Goal: Task Accomplishment & Management: Complete application form

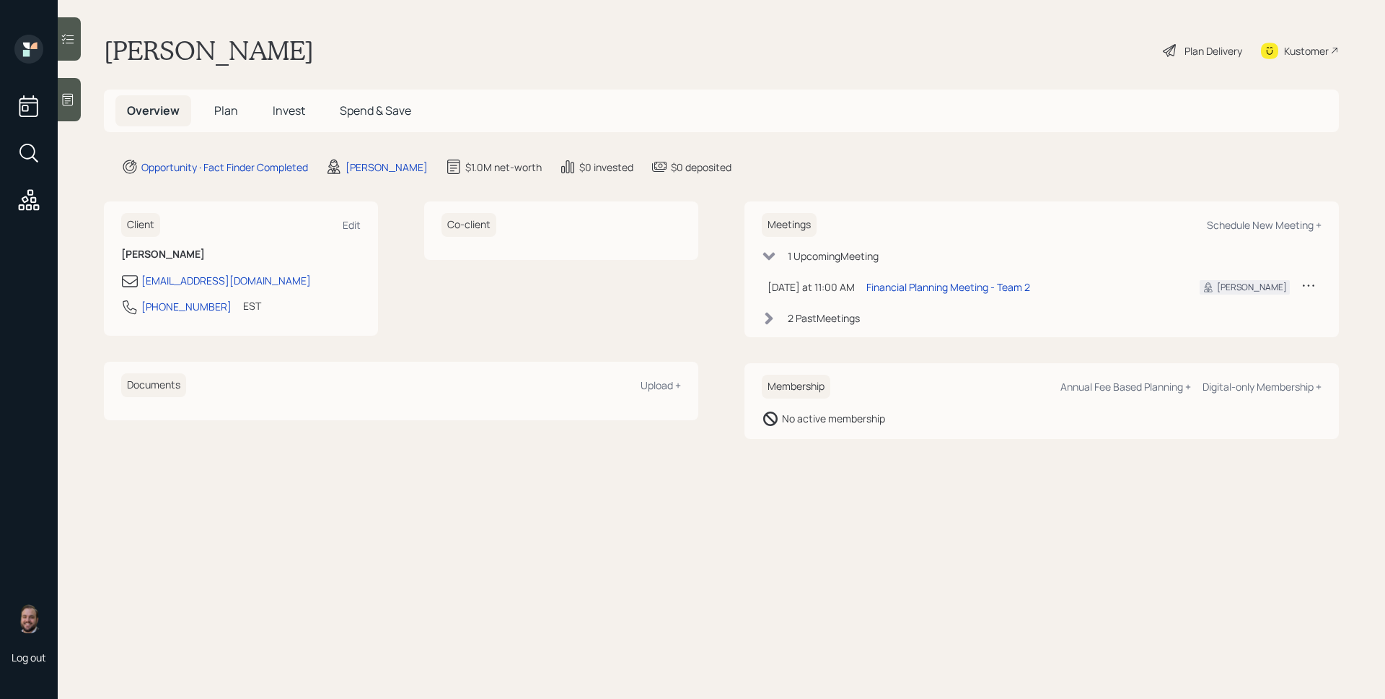
click at [63, 94] on icon at bounding box center [68, 100] width 11 height 12
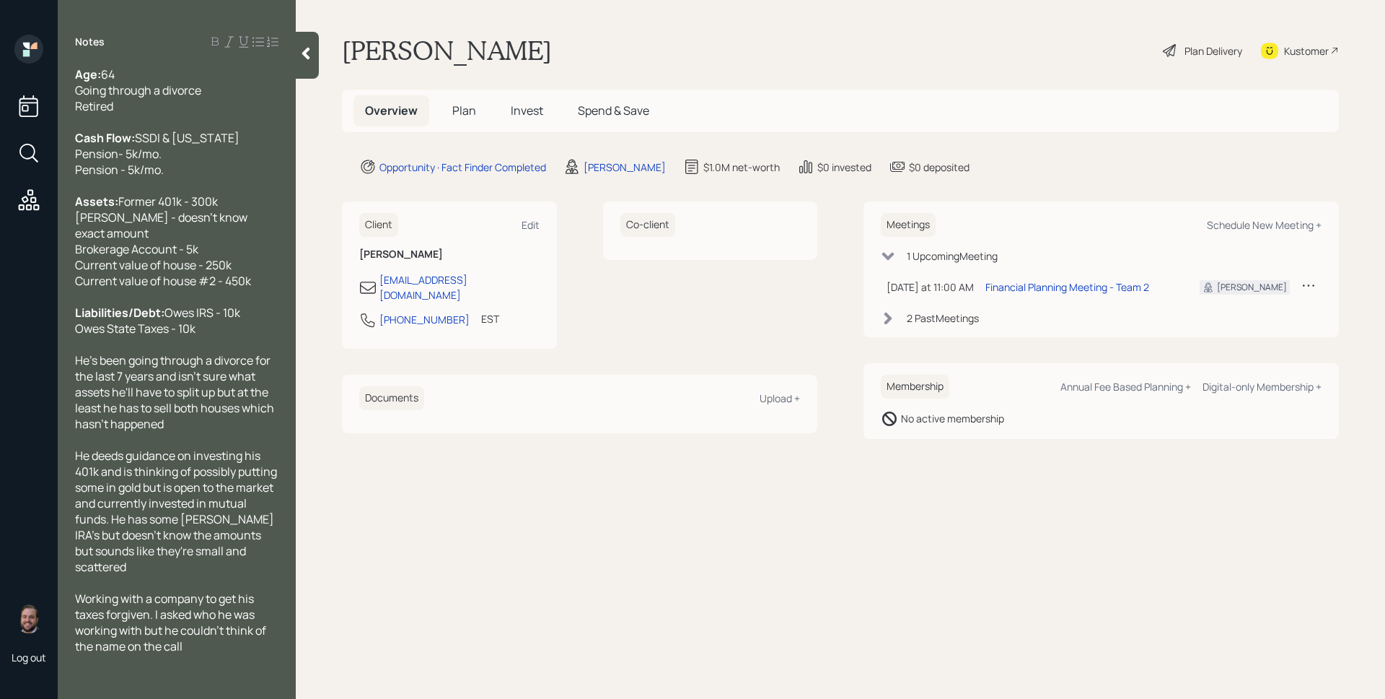
click at [465, 115] on span "Plan" at bounding box center [464, 110] width 24 height 16
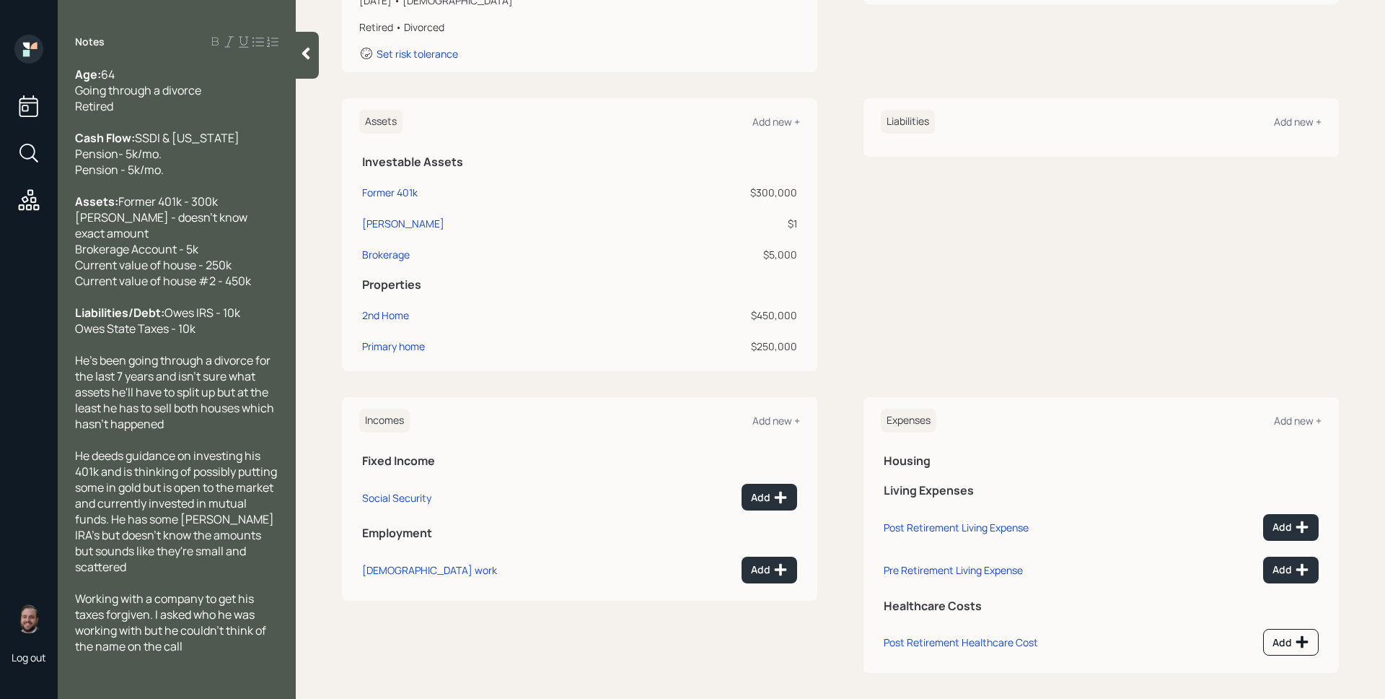
scroll to position [281, 0]
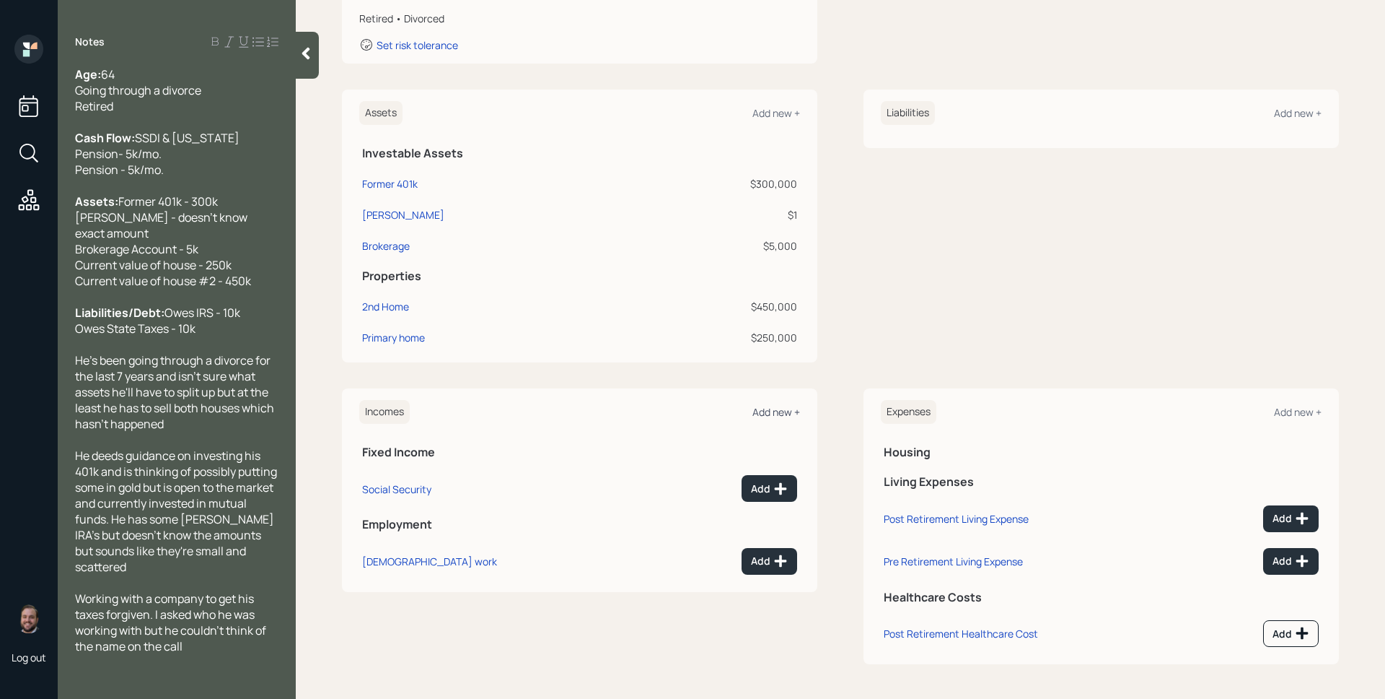
click at [784, 413] on div "Add new +" at bounding box center [777, 412] width 48 height 14
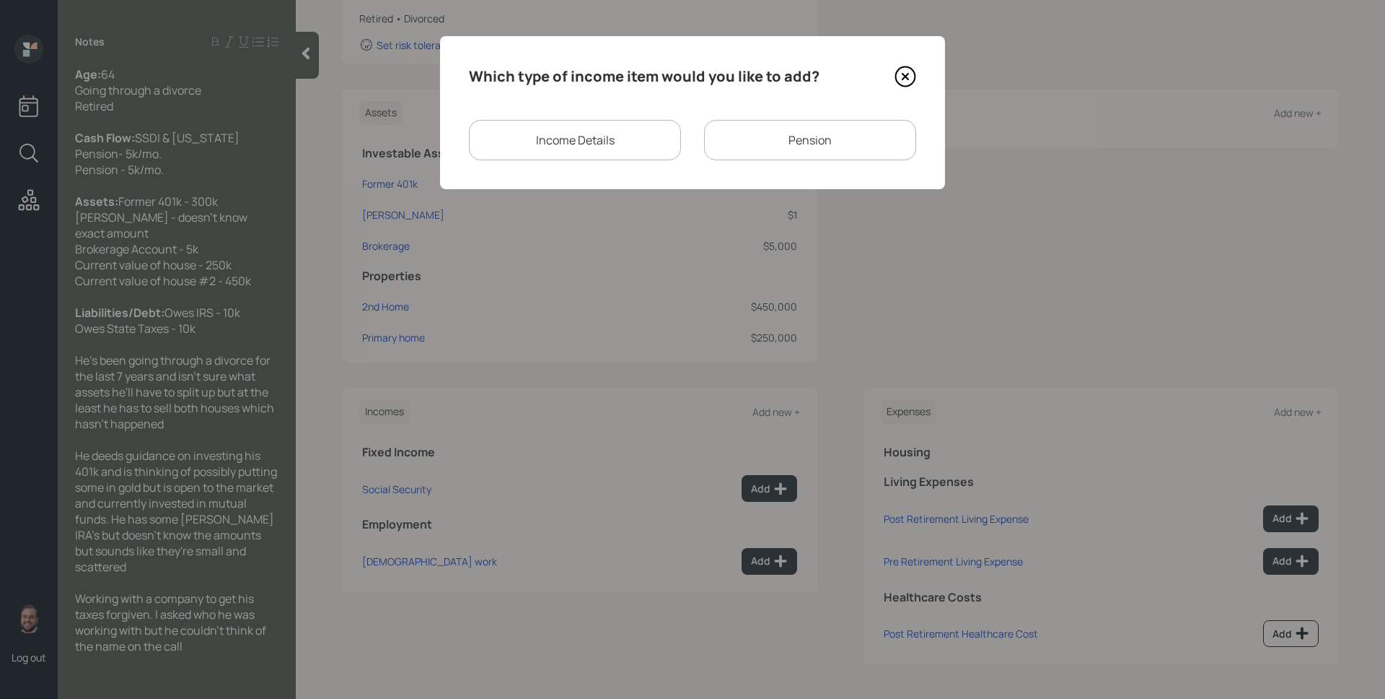
click at [797, 135] on div "Pension" at bounding box center [810, 140] width 212 height 40
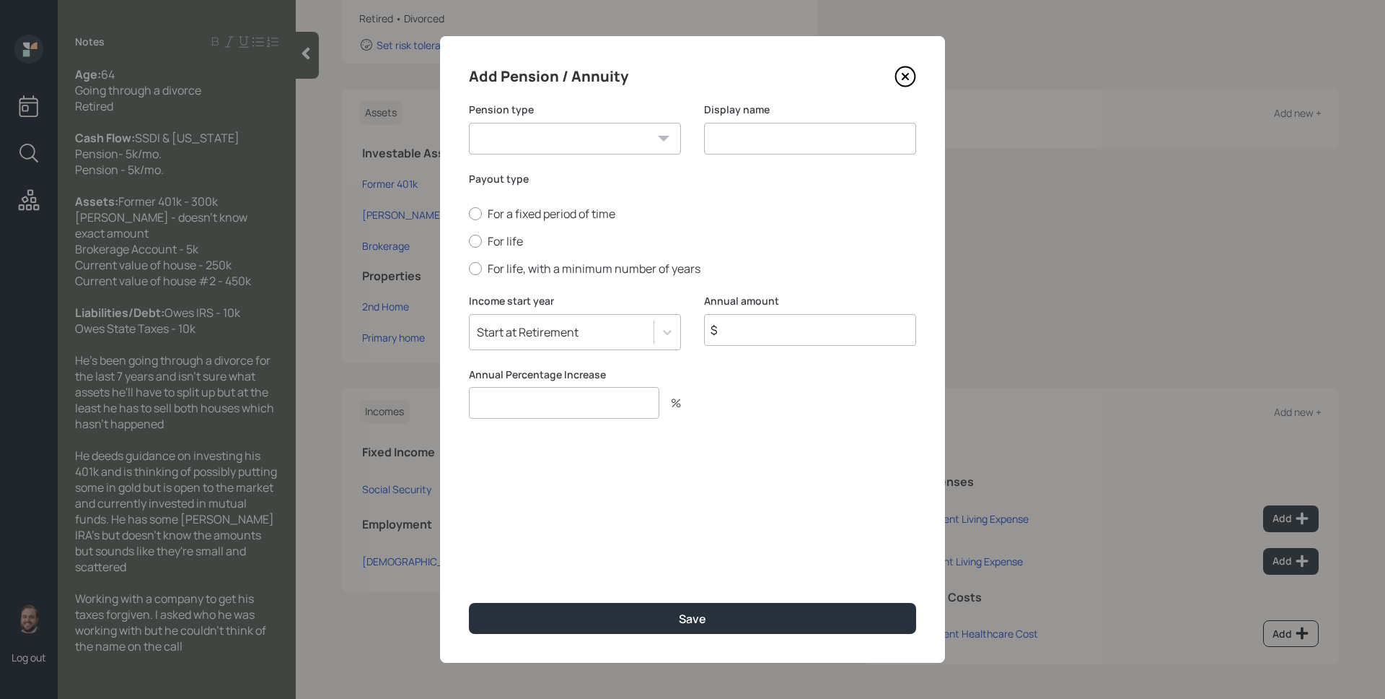
click at [569, 138] on select "Pension Annuity" at bounding box center [575, 139] width 212 height 32
select select "pension"
click at [469, 123] on select "Pension Annuity" at bounding box center [575, 139] width 212 height 32
click at [774, 141] on input at bounding box center [810, 139] width 212 height 32
type input "Pension"
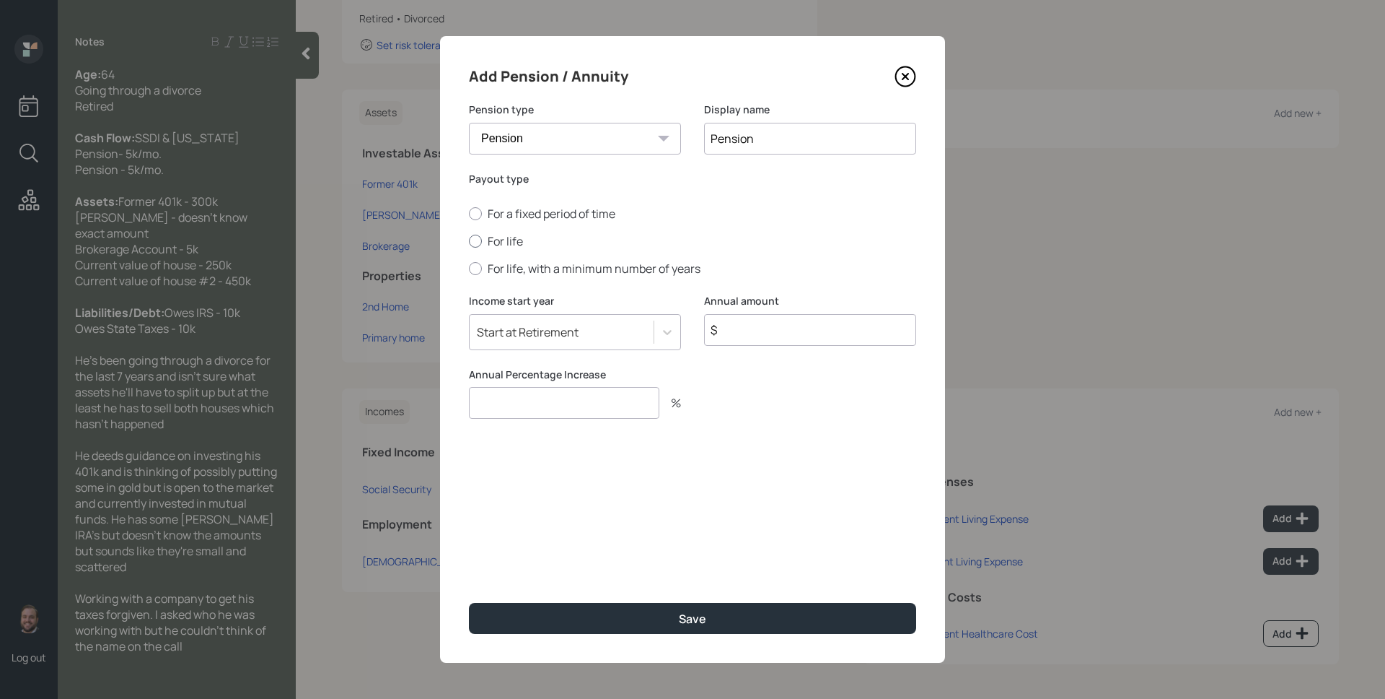
click at [499, 237] on label "For life" at bounding box center [692, 241] width 447 height 16
click at [469, 241] on input "For life" at bounding box center [468, 241] width 1 height 1
radio input "true"
click at [782, 322] on input "$" at bounding box center [810, 330] width 212 height 32
type input "$ 60,000"
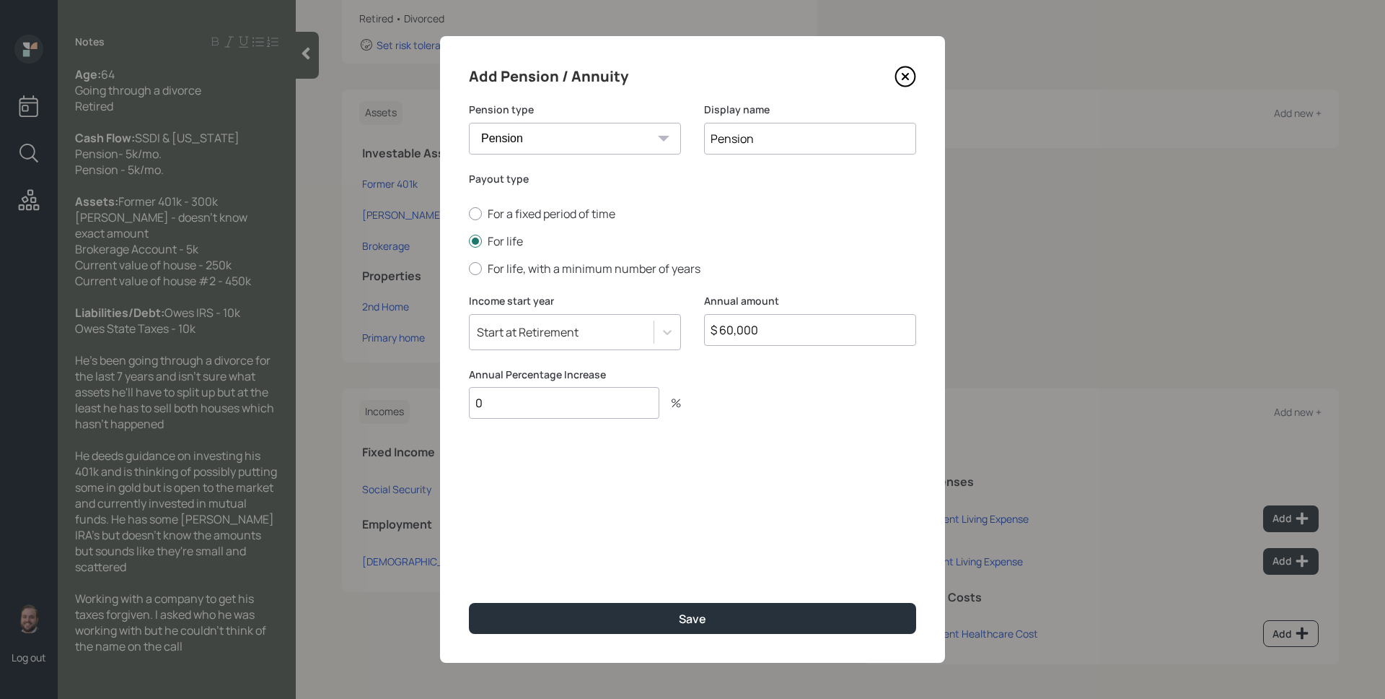
type input "0"
click at [469, 603] on button "Save" at bounding box center [692, 618] width 447 height 31
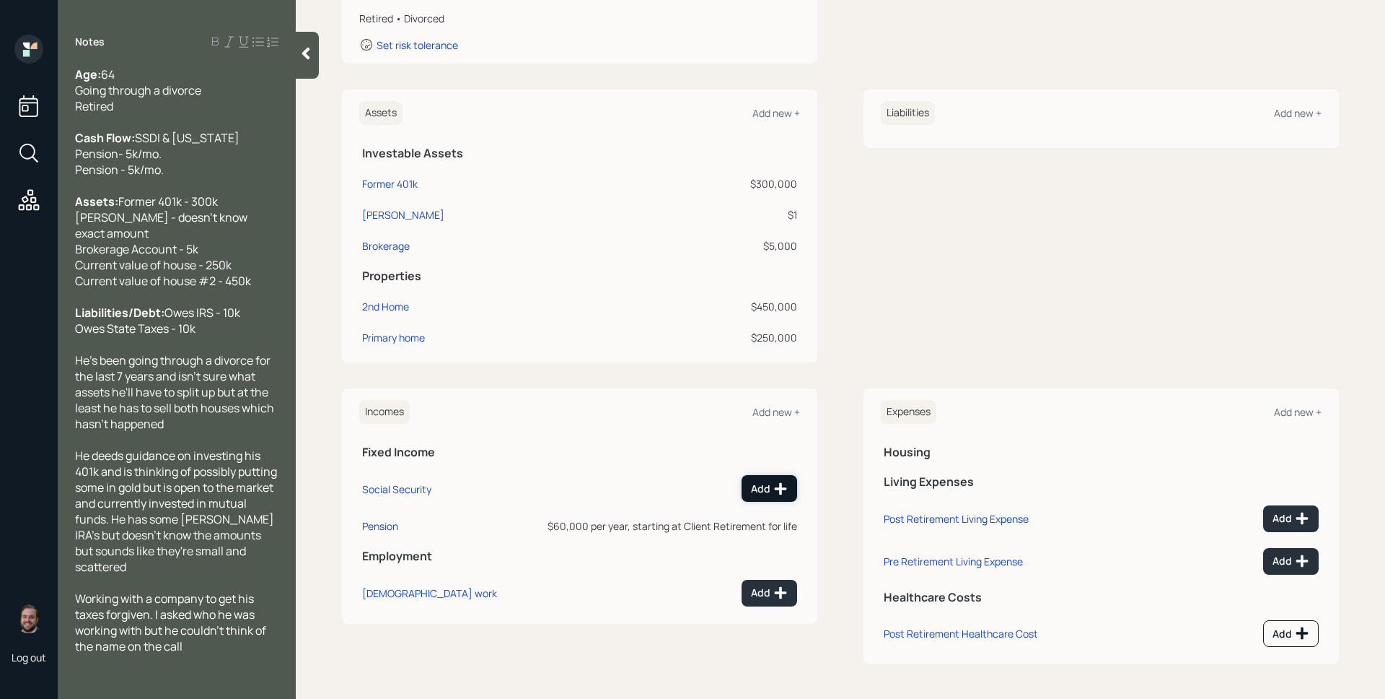
click at [767, 486] on div "Add" at bounding box center [769, 488] width 37 height 14
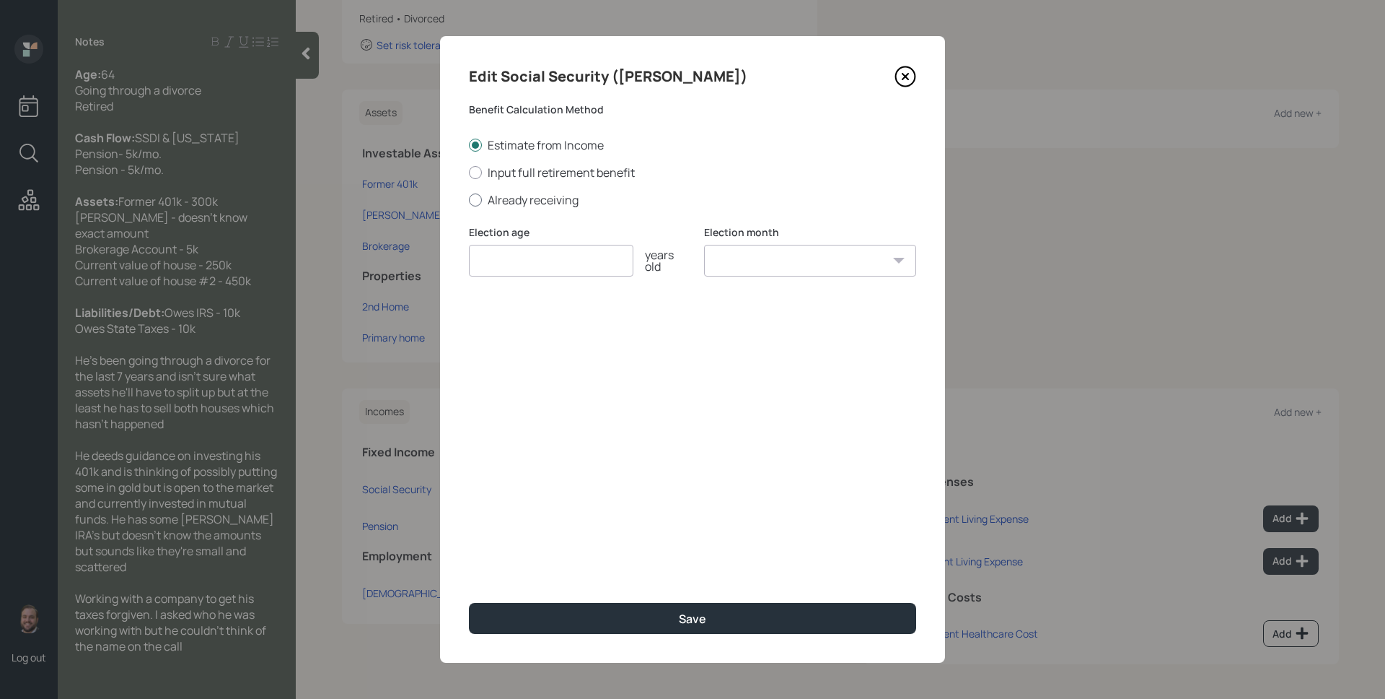
click at [561, 206] on label "Already receiving" at bounding box center [692, 200] width 447 height 16
click at [469, 200] on input "Already receiving" at bounding box center [468, 199] width 1 height 1
radio input "true"
click at [550, 263] on input "number" at bounding box center [551, 261] width 165 height 32
type input "3"
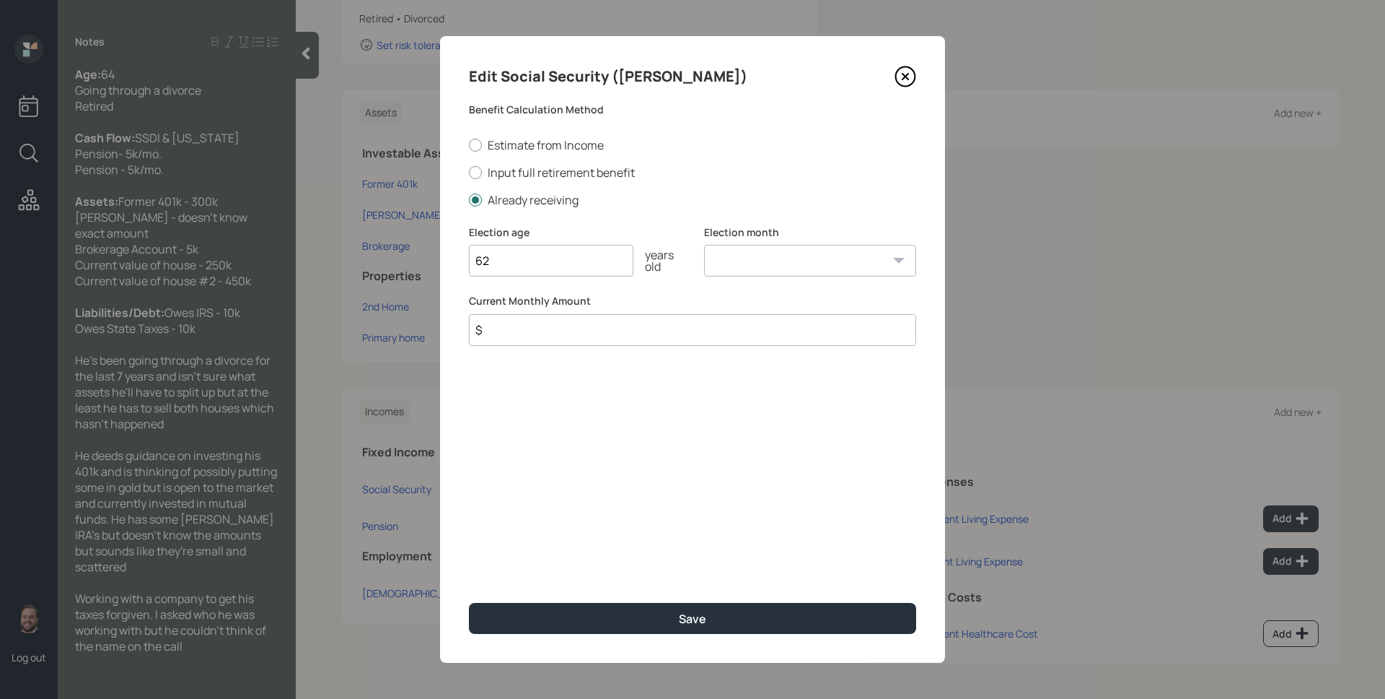
type input "62"
select select "1"
click at [704, 245] on select "January February March April May June July August September October November De…" at bounding box center [810, 261] width 212 height 32
type input "$ 2,500"
click at [469, 603] on button "Save" at bounding box center [692, 618] width 447 height 31
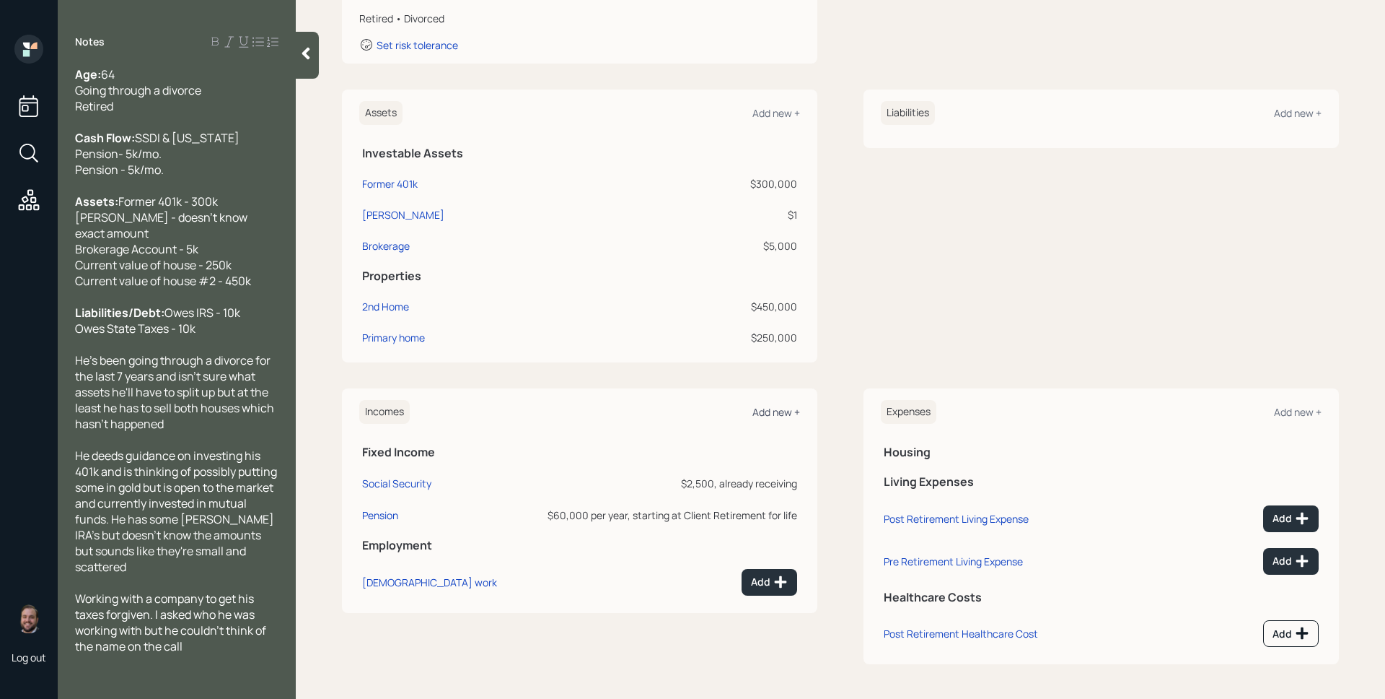
click at [763, 405] on div "Add new +" at bounding box center [777, 412] width 48 height 14
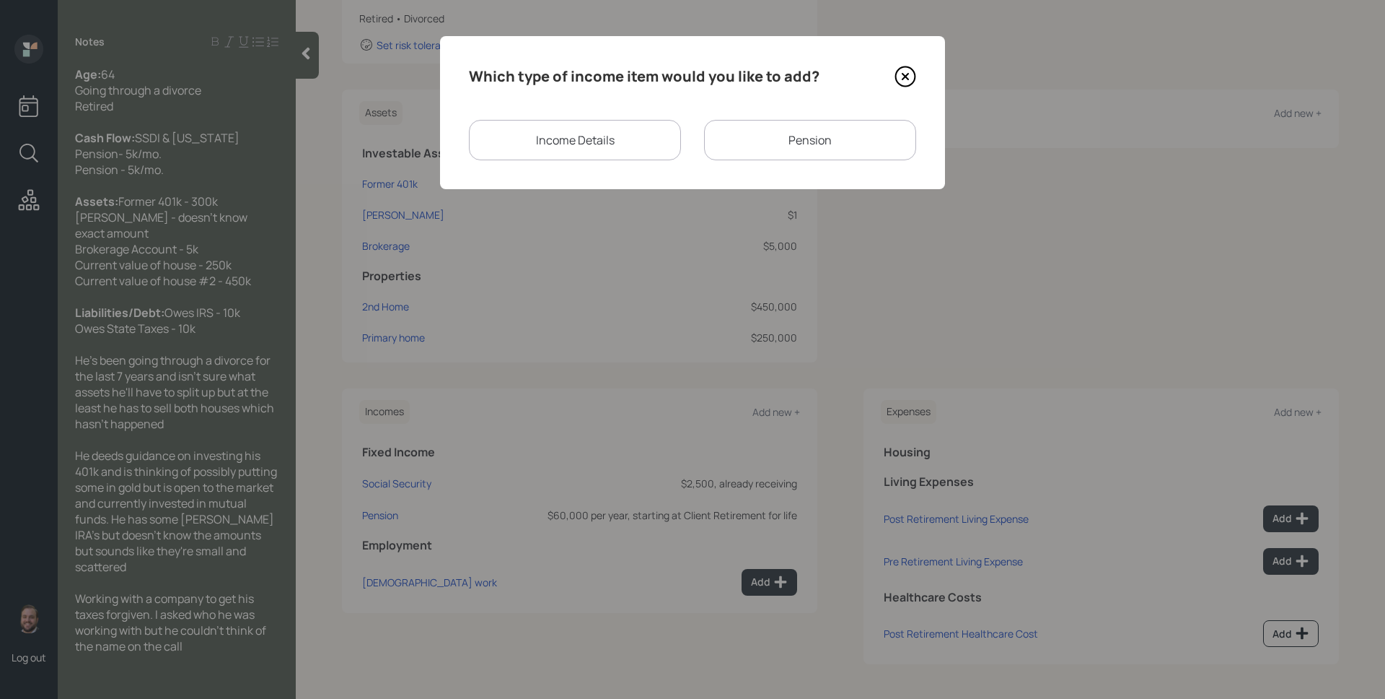
click at [768, 126] on div "Pension" at bounding box center [810, 140] width 212 height 40
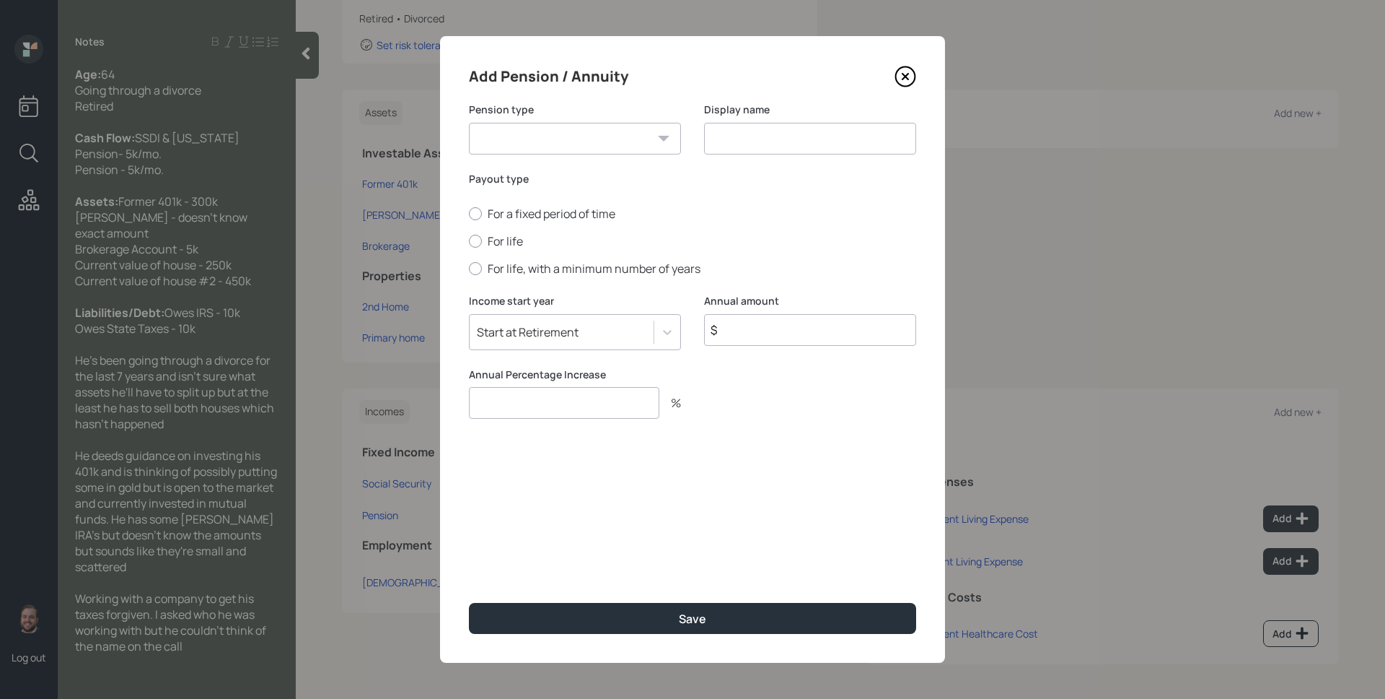
click at [600, 141] on select "Pension Annuity" at bounding box center [575, 139] width 212 height 32
select select "pension"
click at [469, 123] on select "Pension Annuity" at bounding box center [575, 139] width 212 height 32
click at [787, 144] on input at bounding box center [810, 139] width 212 height 32
type input "Florida Pension"
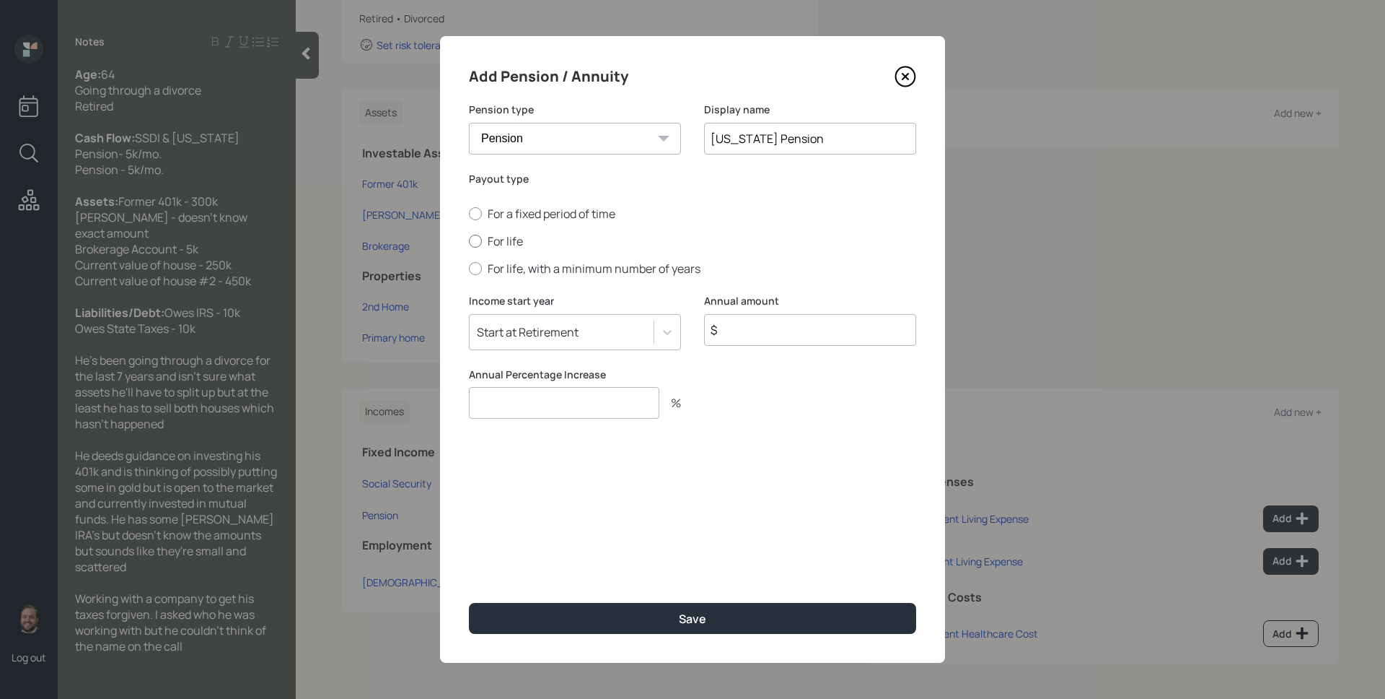
click at [513, 244] on label "For life" at bounding box center [692, 241] width 447 height 16
click at [469, 242] on input "For life" at bounding box center [468, 241] width 1 height 1
radio input "true"
click at [764, 329] on input "$" at bounding box center [810, 330] width 212 height 32
type input "$ 30,000"
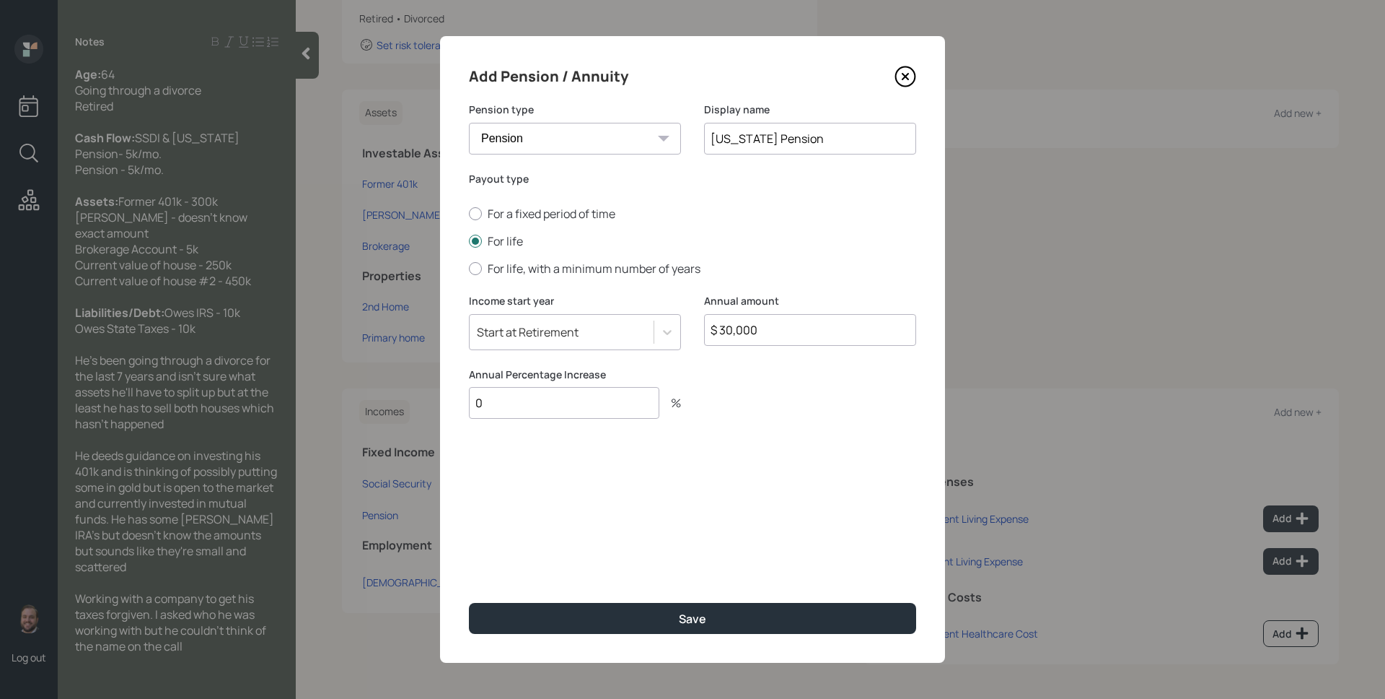
type input "0"
click at [469, 603] on button "Save" at bounding box center [692, 618] width 447 height 31
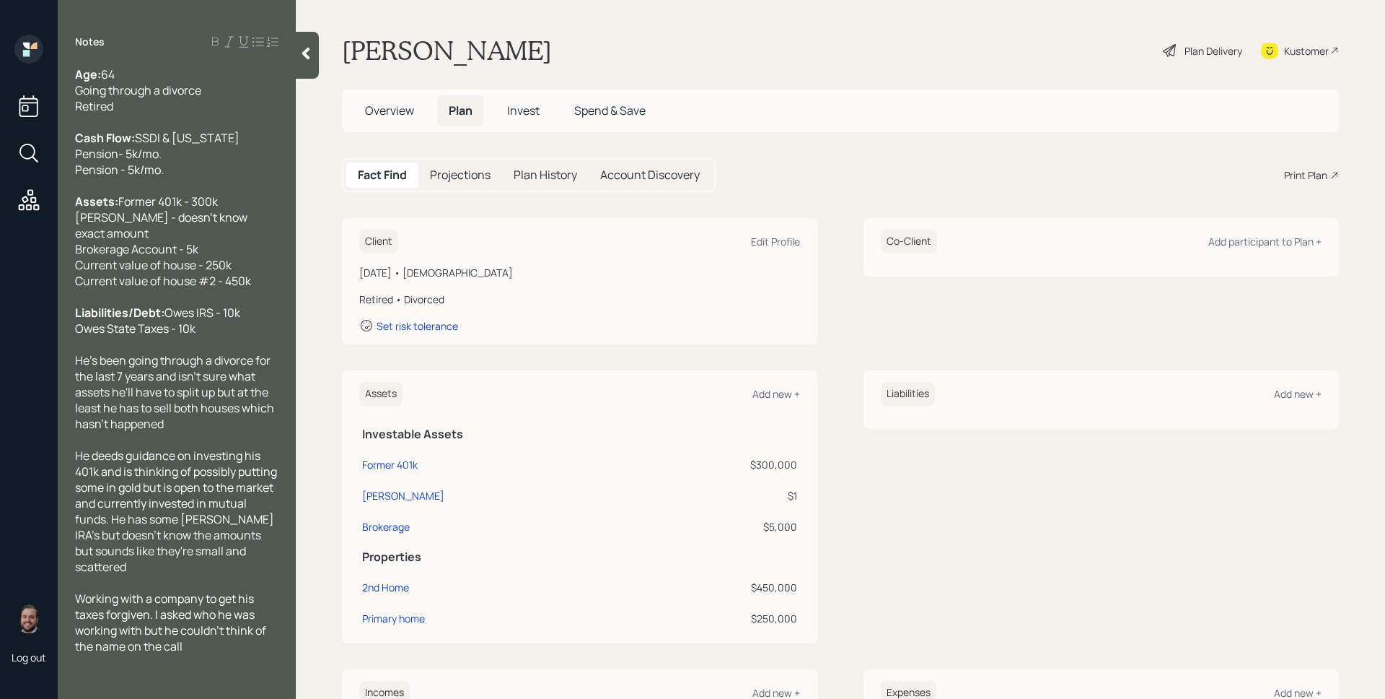
click at [406, 106] on span "Overview" at bounding box center [389, 110] width 49 height 16
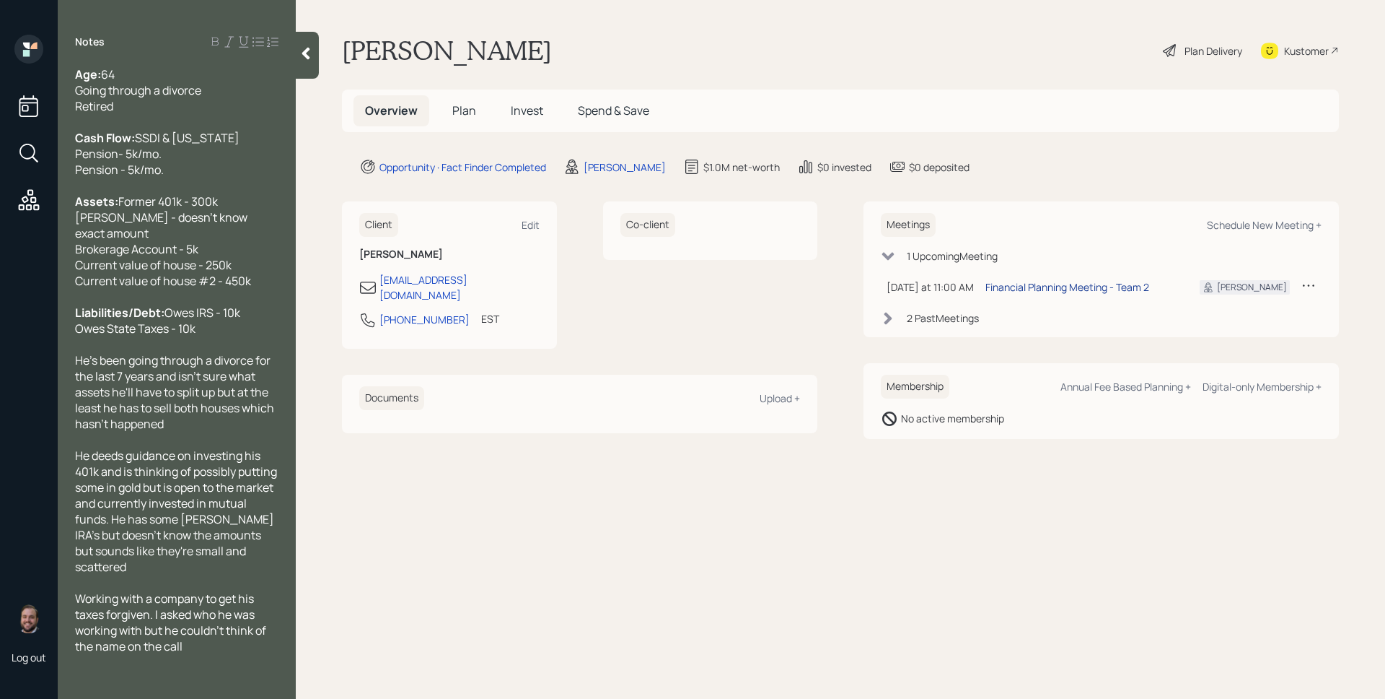
click at [1064, 290] on div "Financial Planning Meeting - Team 2" at bounding box center [1068, 286] width 164 height 15
click at [961, 322] on div "2 Past Meeting s" at bounding box center [943, 317] width 72 height 15
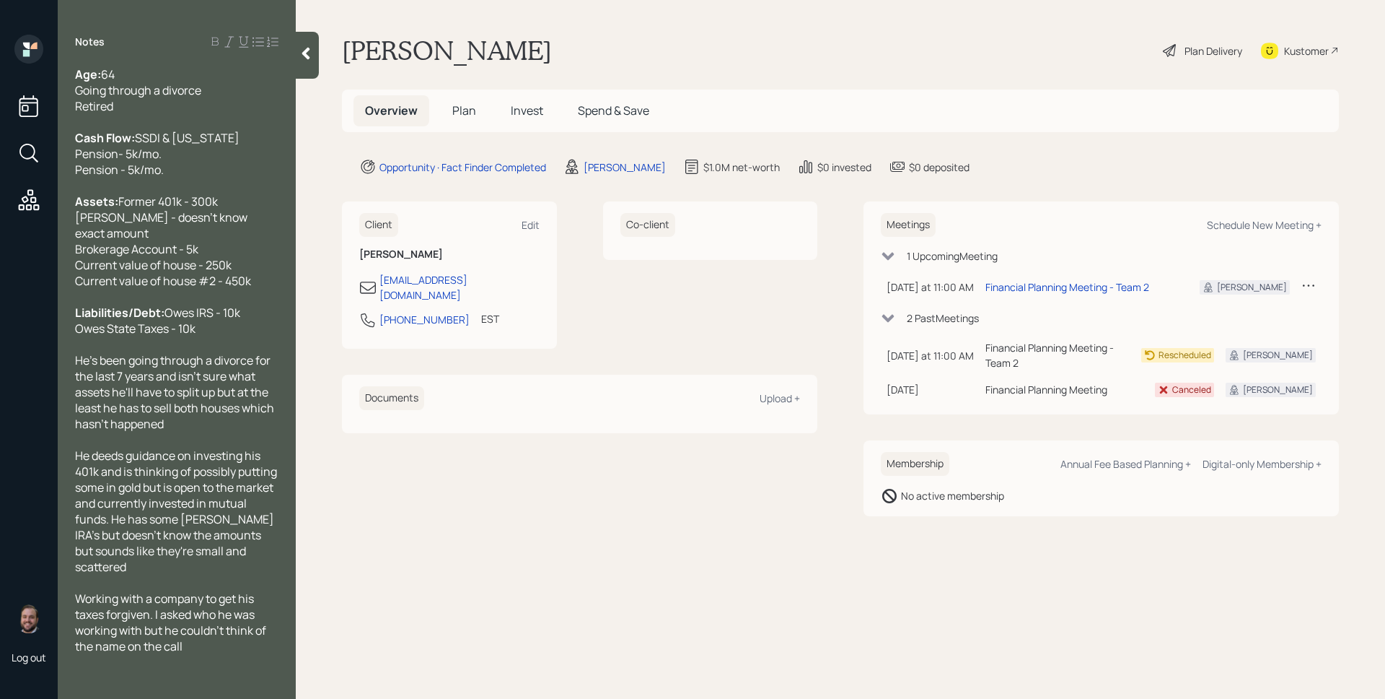
click at [1307, 286] on icon at bounding box center [1309, 285] width 14 height 14
click at [1240, 327] on div "Cancel" at bounding box center [1264, 327] width 104 height 14
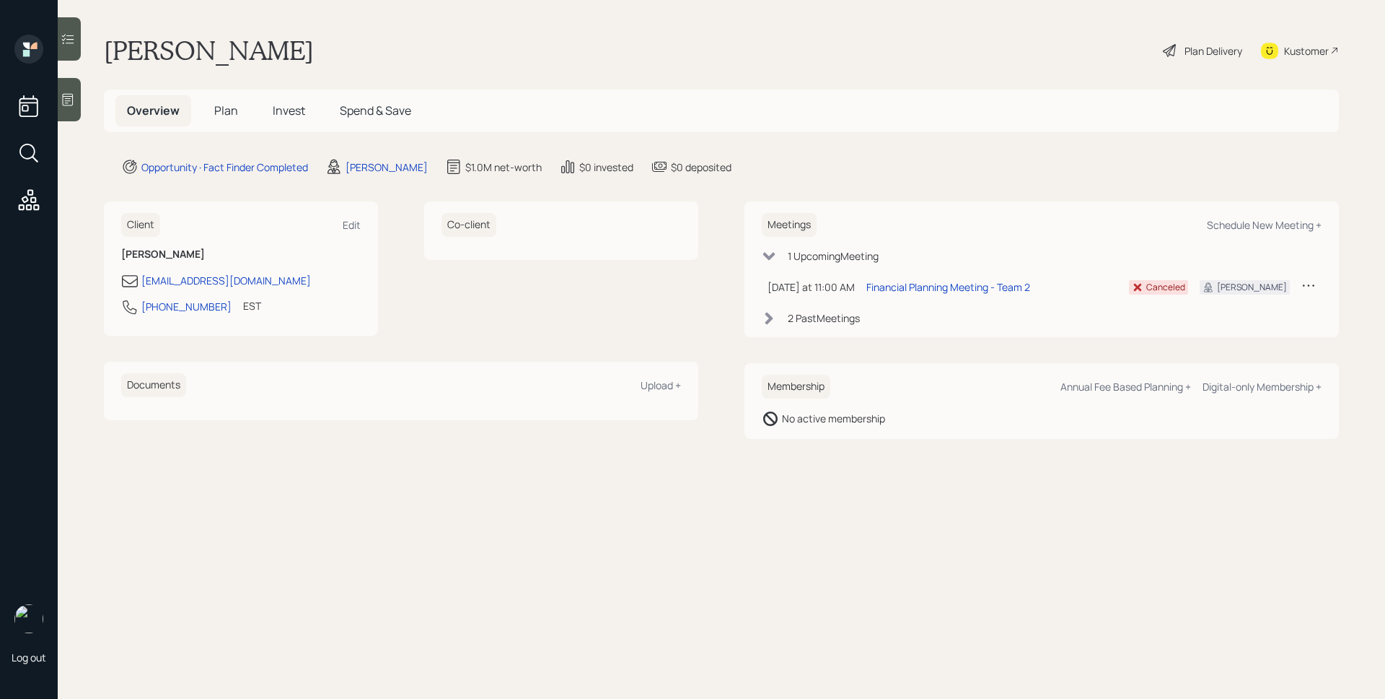
click at [78, 100] on div at bounding box center [69, 99] width 23 height 43
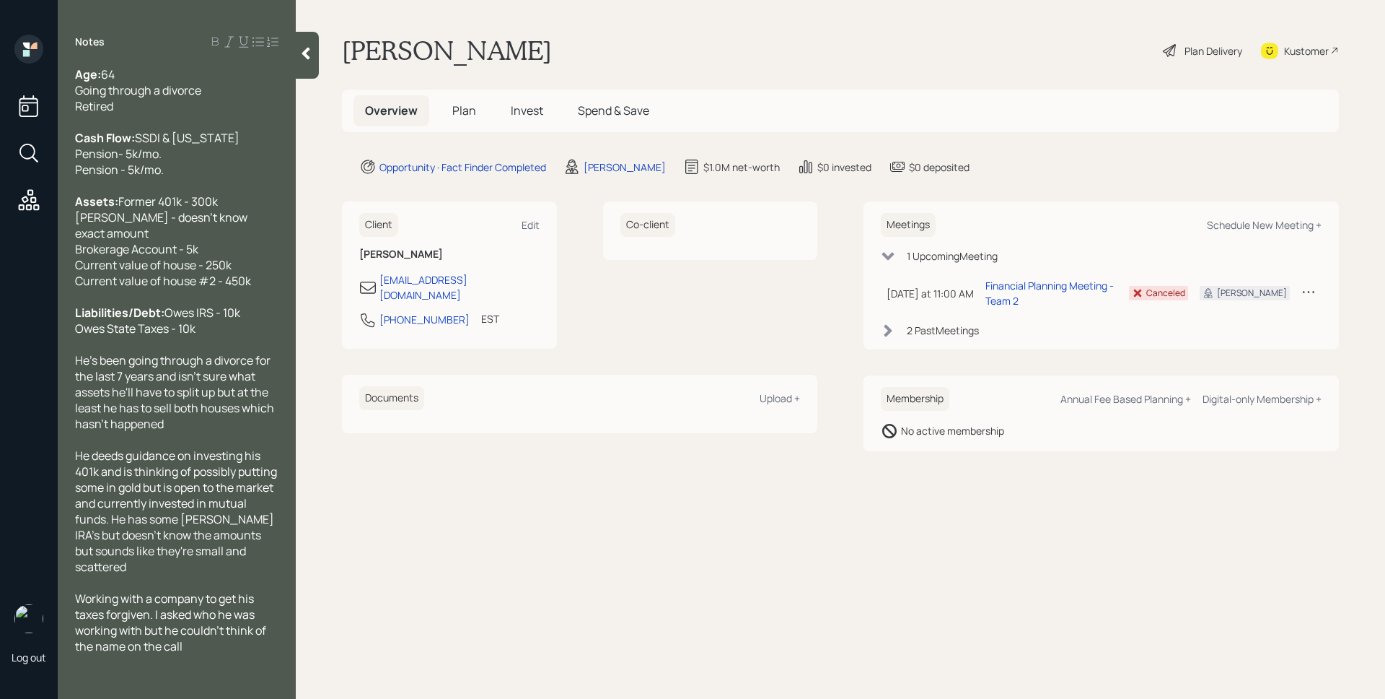
click at [78, 72] on span "Age:" at bounding box center [88, 74] width 26 height 16
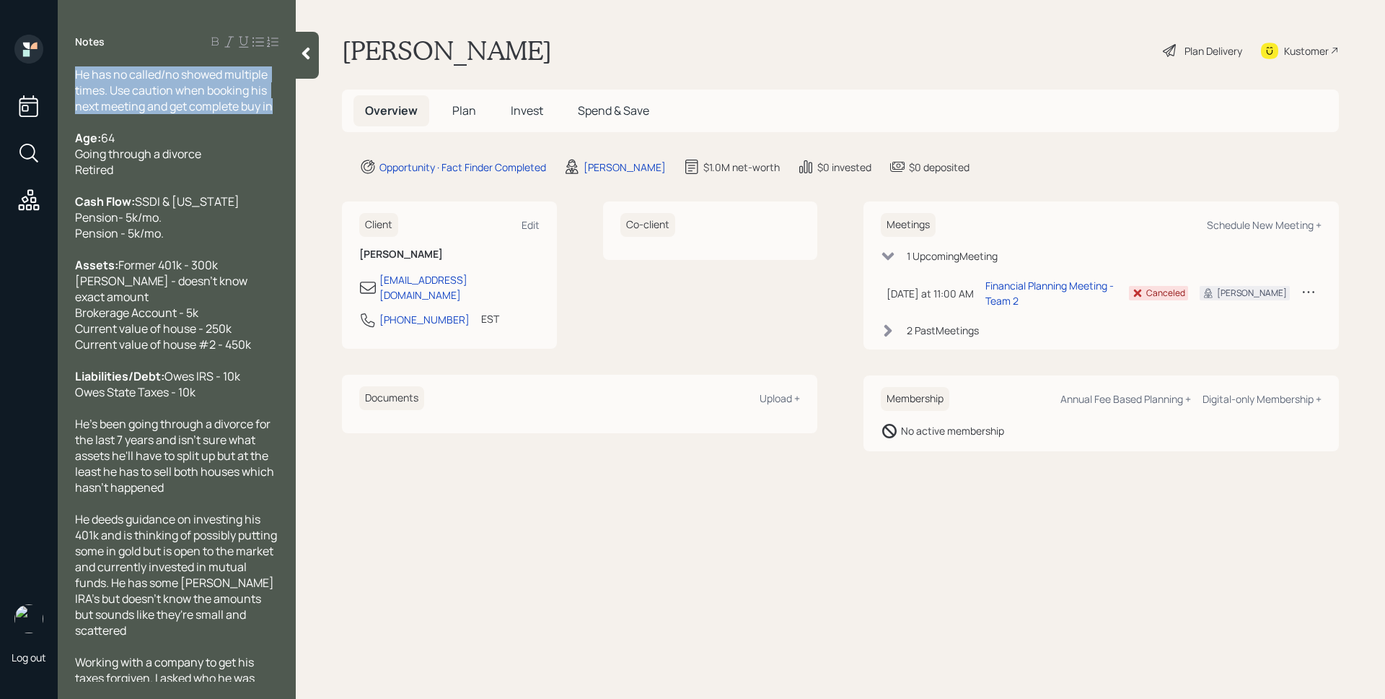
drag, startPoint x: 191, startPoint y: 88, endPoint x: 80, endPoint y: 64, distance: 112.9
click at [80, 64] on div "Notes He has no called/no showed multiple times. Use caution when booking his n…" at bounding box center [177, 358] width 238 height 647
click at [218, 43] on icon at bounding box center [215, 42] width 12 height 12
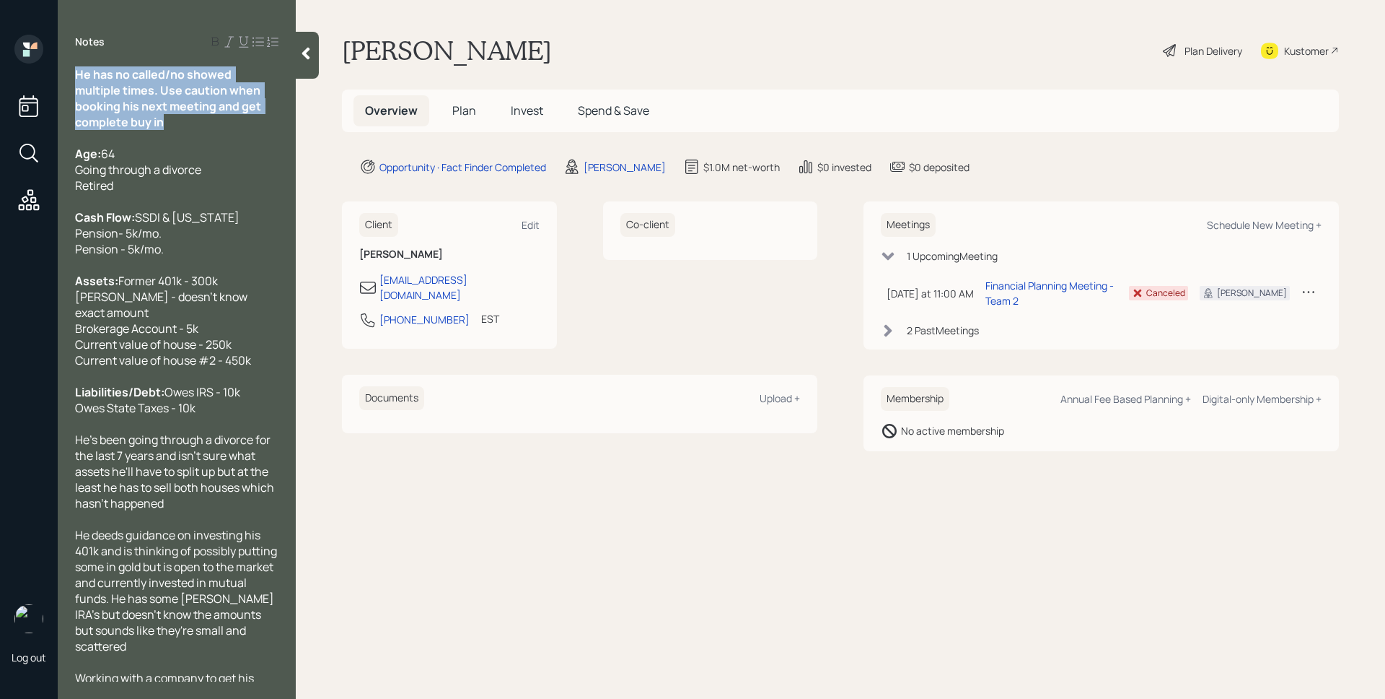
click at [231, 43] on icon at bounding box center [230, 42] width 12 height 12
click at [243, 45] on icon at bounding box center [244, 42] width 12 height 12
click at [227, 128] on div "He has no called/no showed multiple times. Use caution when booking his next me…" at bounding box center [176, 98] width 203 height 64
click at [565, 62] on div "Larry Bussey Plan Delivery Kustomer" at bounding box center [840, 51] width 997 height 32
drag, startPoint x: 33, startPoint y: 49, endPoint x: 49, endPoint y: 51, distance: 15.9
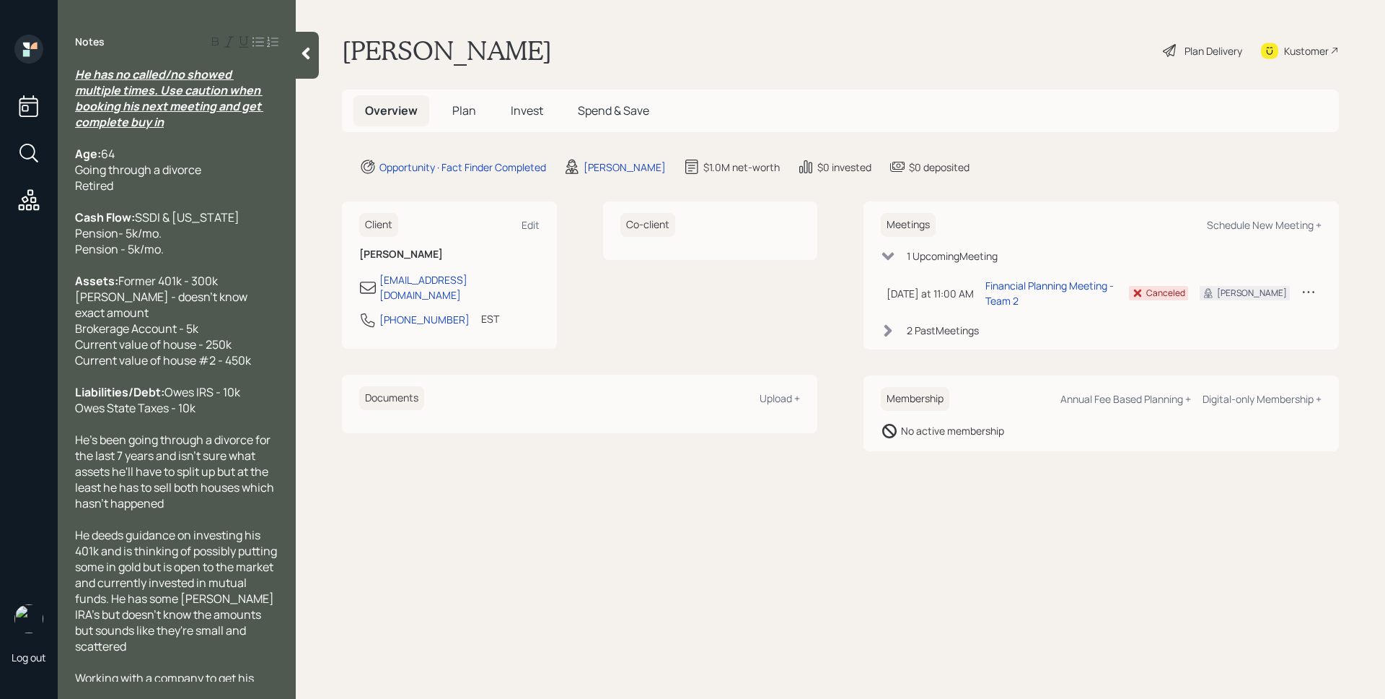
click at [40, 51] on icon at bounding box center [28, 49] width 29 height 29
